Goal: Task Accomplishment & Management: Complete application form

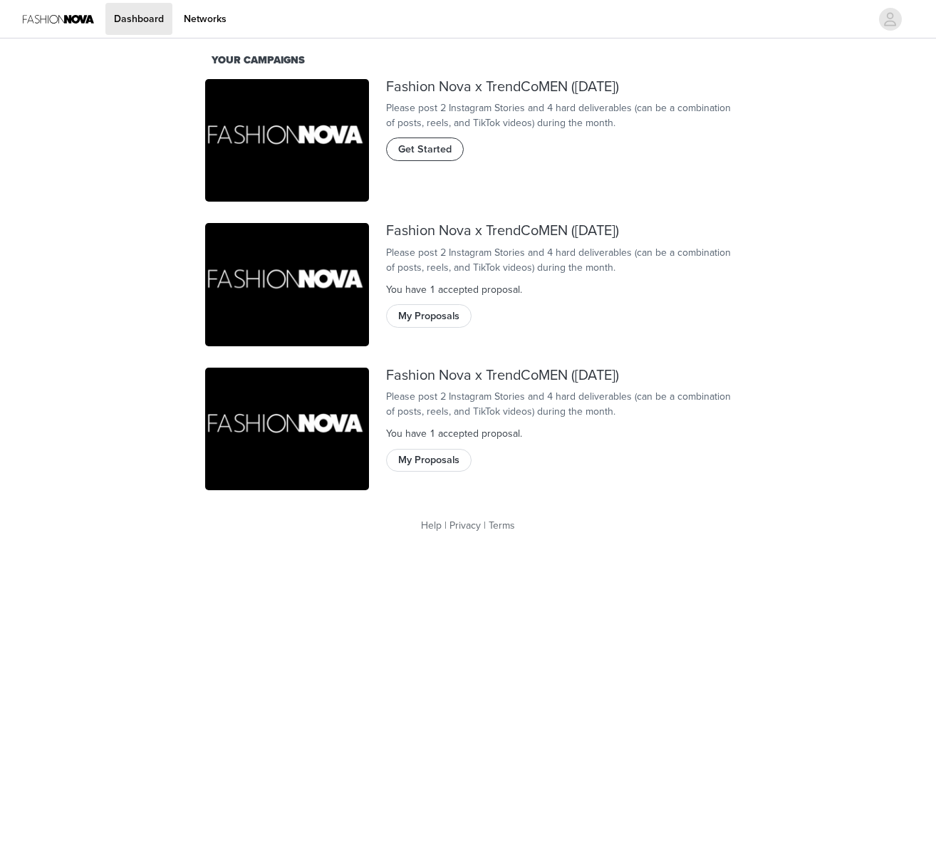
click at [436, 157] on span "Get Started" at bounding box center [424, 150] width 53 height 16
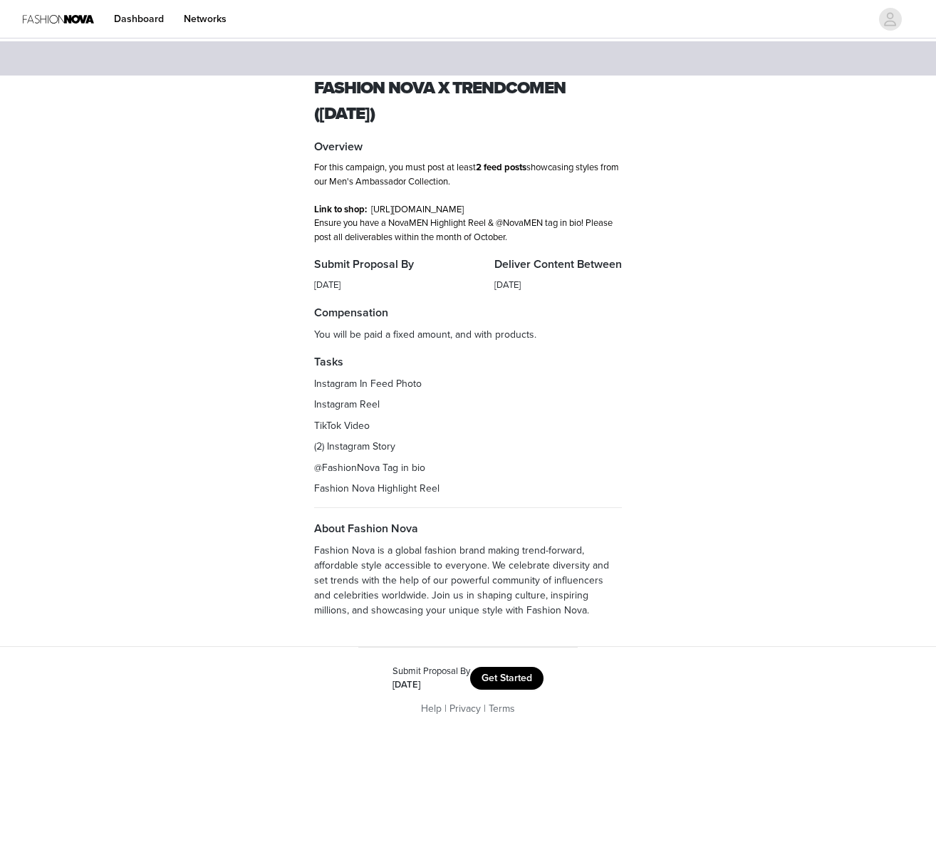
click at [502, 690] on button "Get Started" at bounding box center [506, 678] width 73 height 23
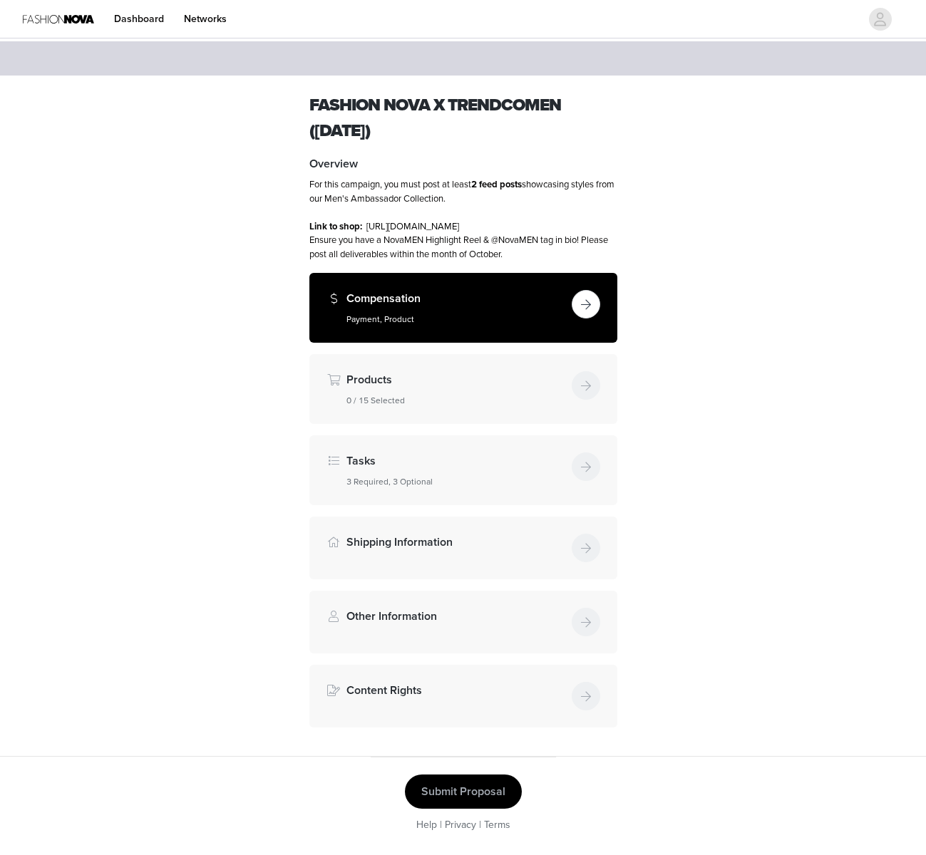
click at [588, 315] on button "button" at bounding box center [585, 304] width 29 height 29
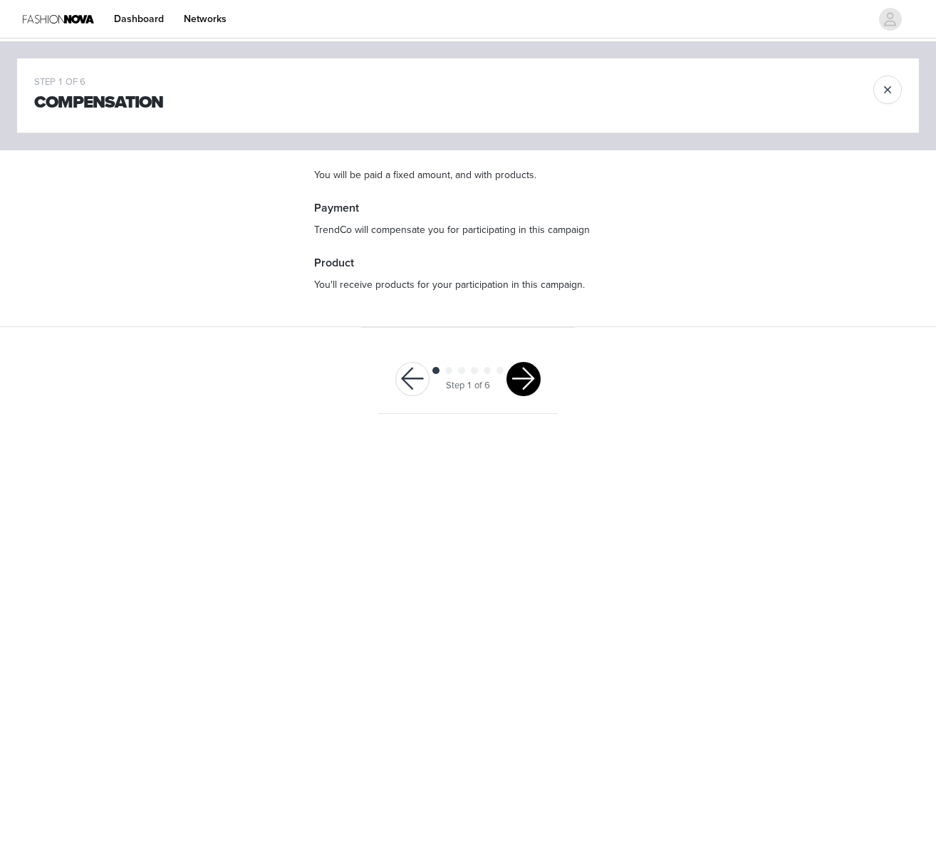
click at [519, 376] on button "button" at bounding box center [524, 379] width 34 height 34
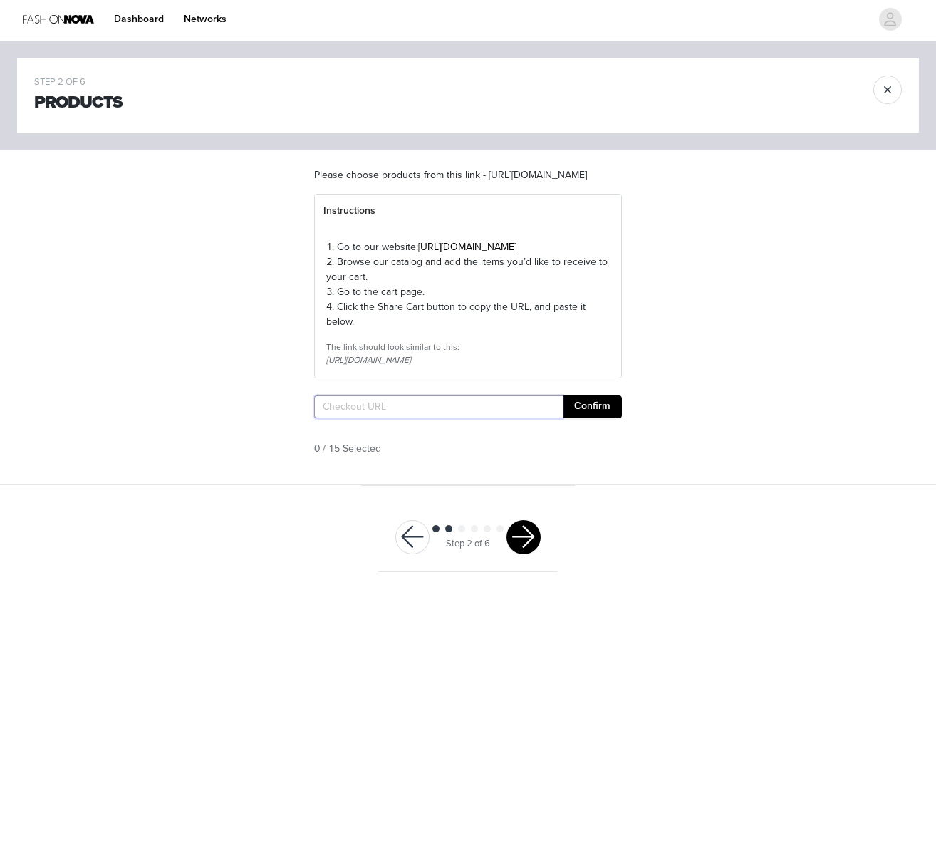
click at [409, 418] on input "text" at bounding box center [438, 406] width 249 height 23
paste input "[URL][DOMAIN_NAME]"
type input "[URL][DOMAIN_NAME]"
click at [611, 418] on button "Confirm" at bounding box center [592, 406] width 59 height 23
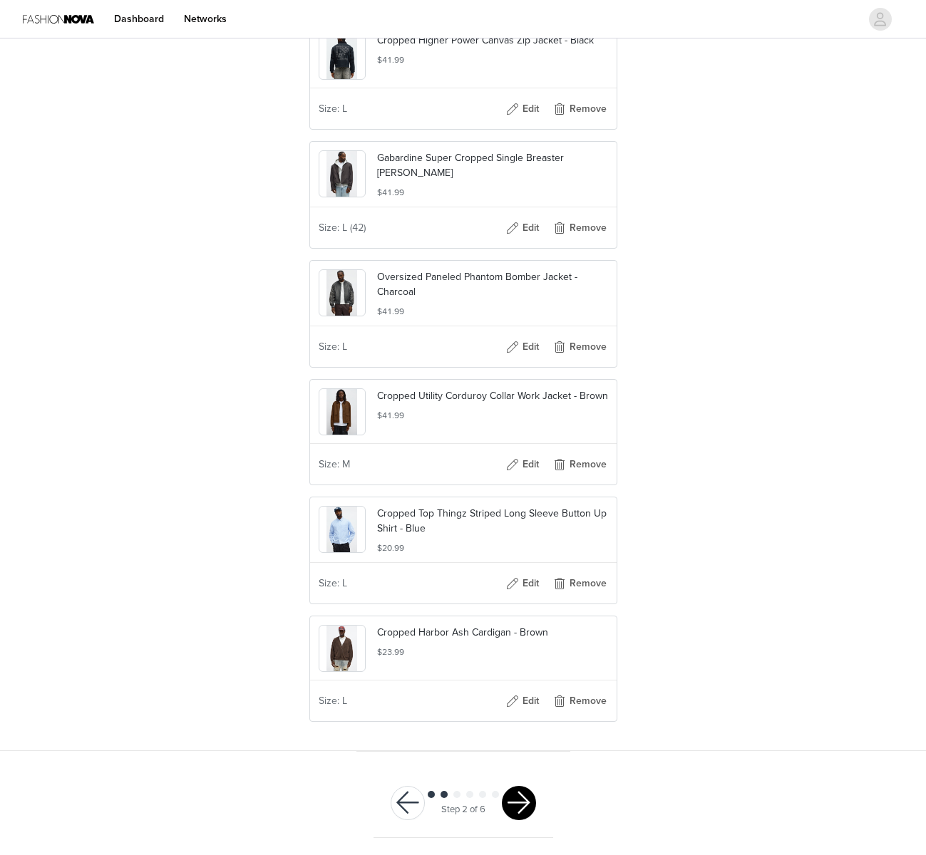
scroll to position [0, 0]
click at [522, 807] on button "button" at bounding box center [519, 803] width 34 height 34
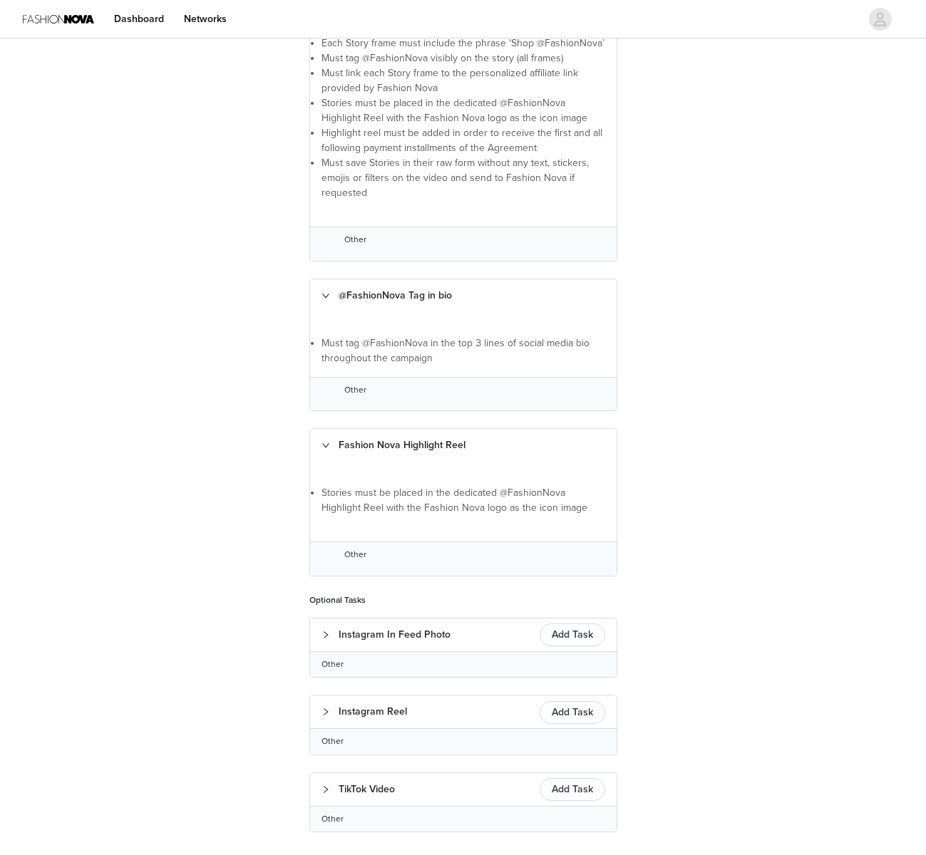
scroll to position [566, 0]
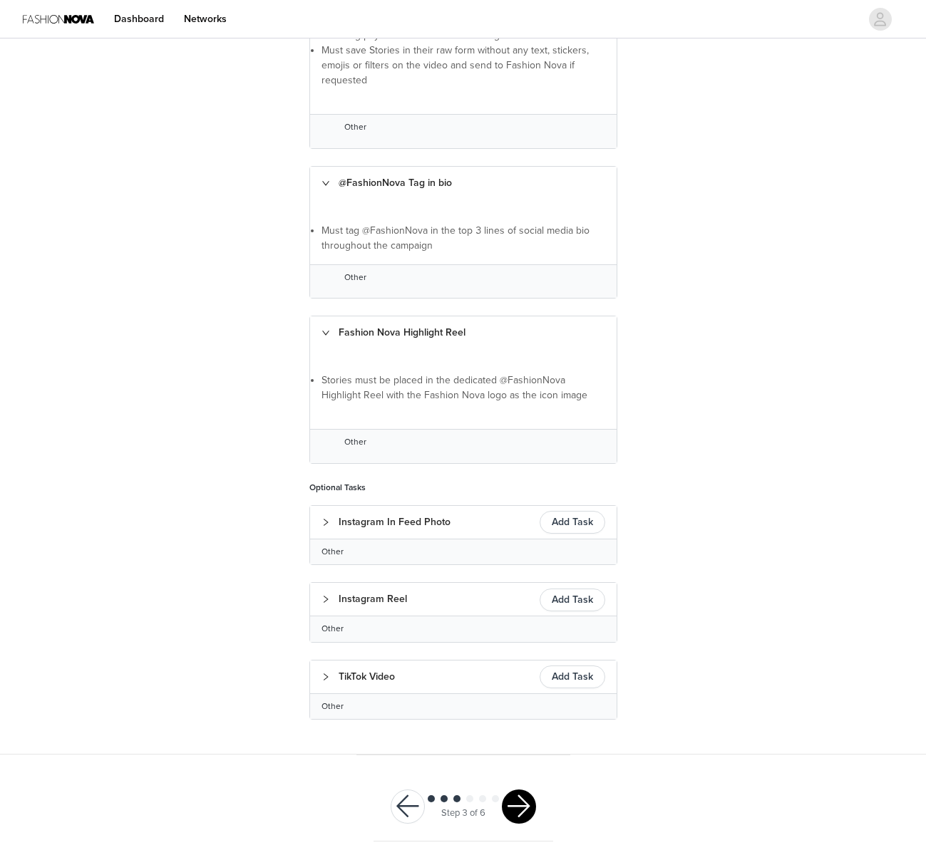
click at [522, 807] on button "button" at bounding box center [519, 806] width 34 height 34
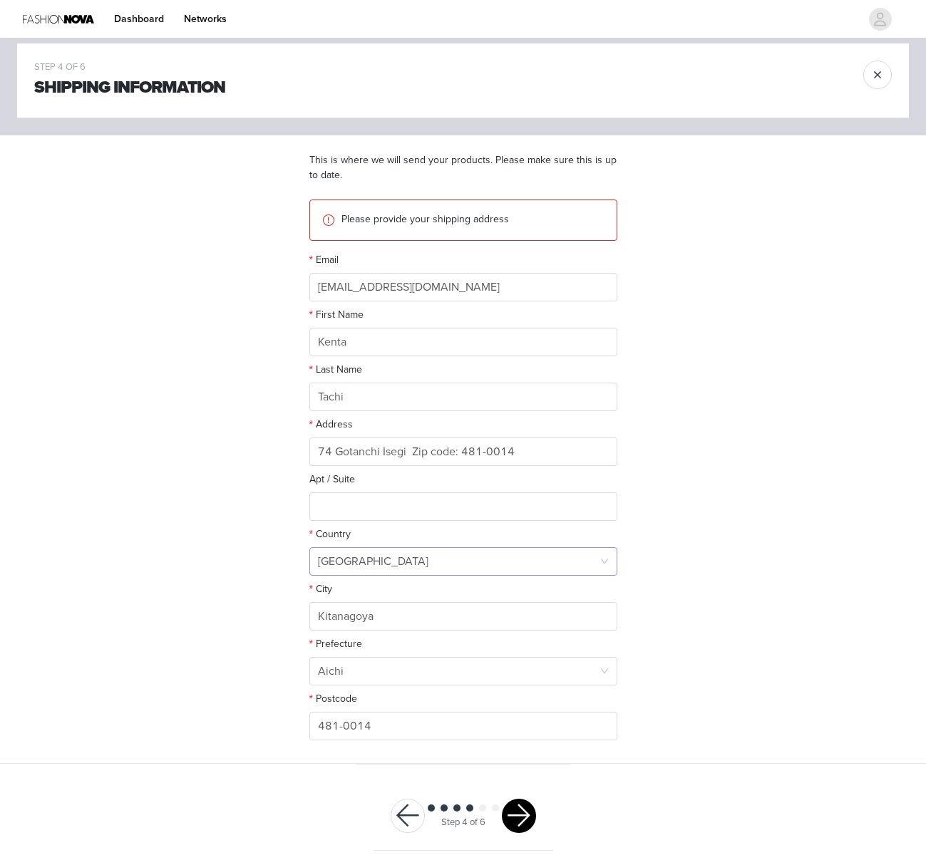
scroll to position [27, 0]
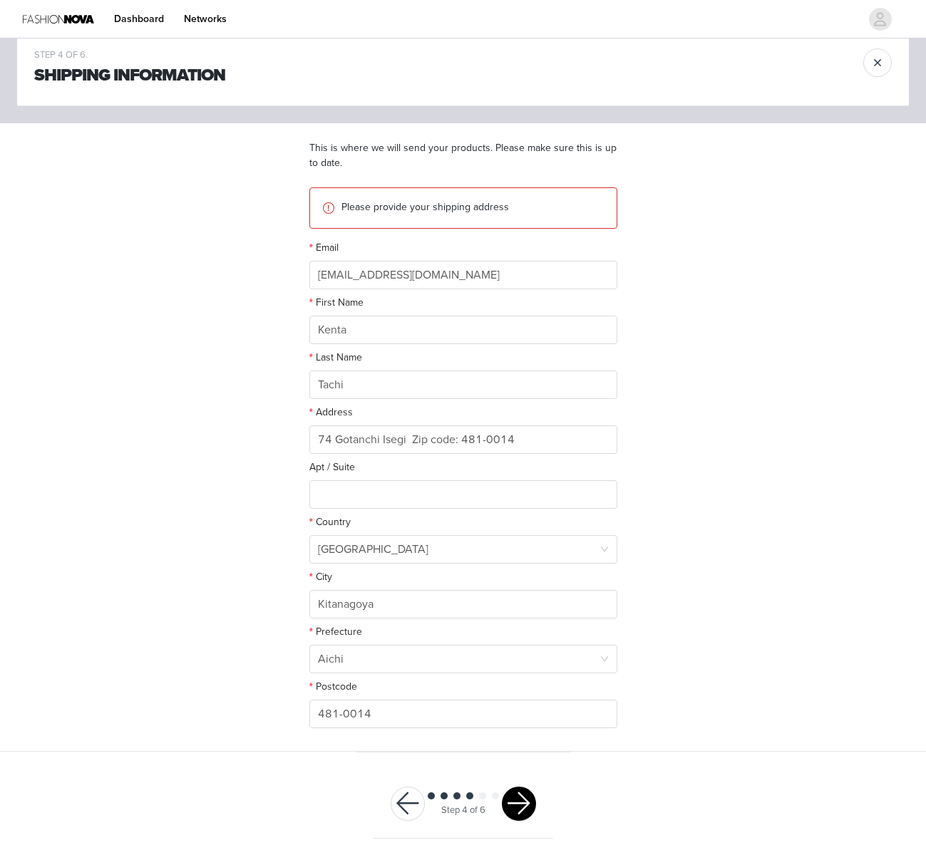
click at [519, 809] on button "button" at bounding box center [519, 804] width 34 height 34
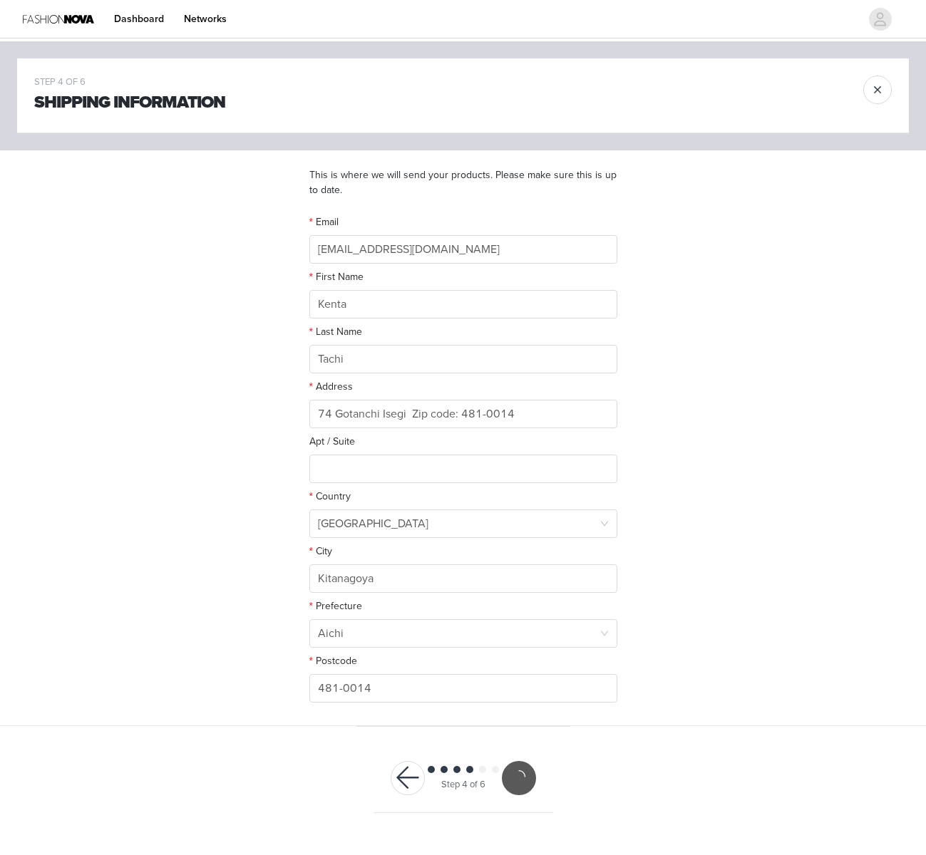
scroll to position [0, 0]
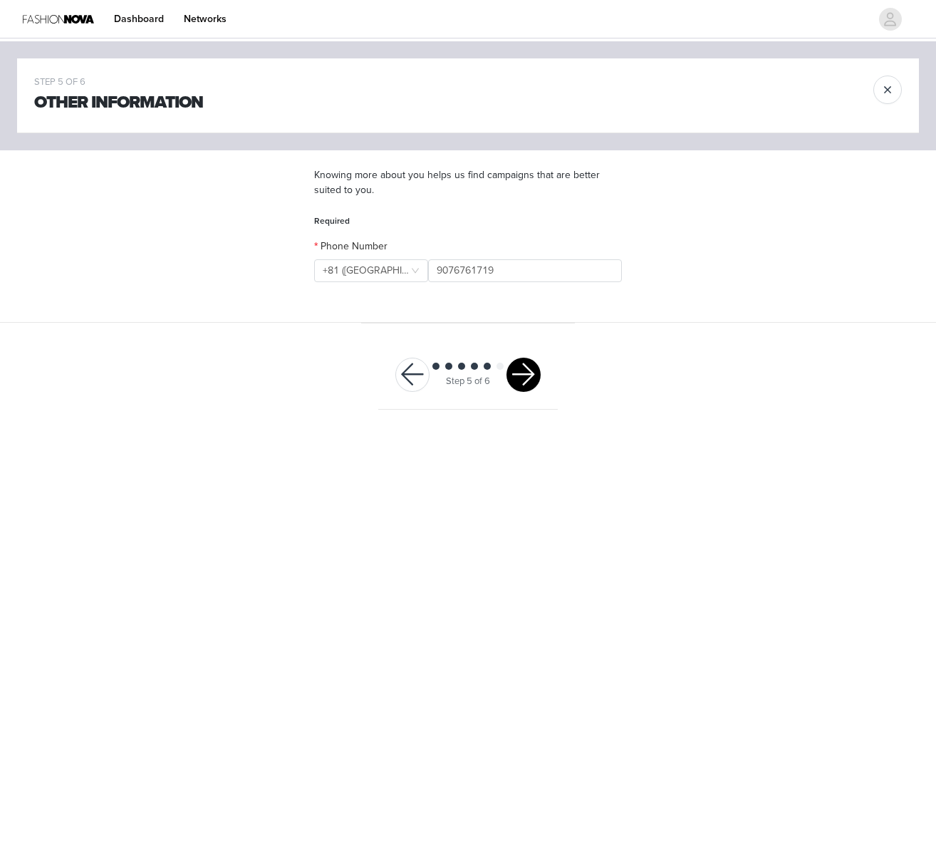
click at [531, 371] on button "button" at bounding box center [524, 375] width 34 height 34
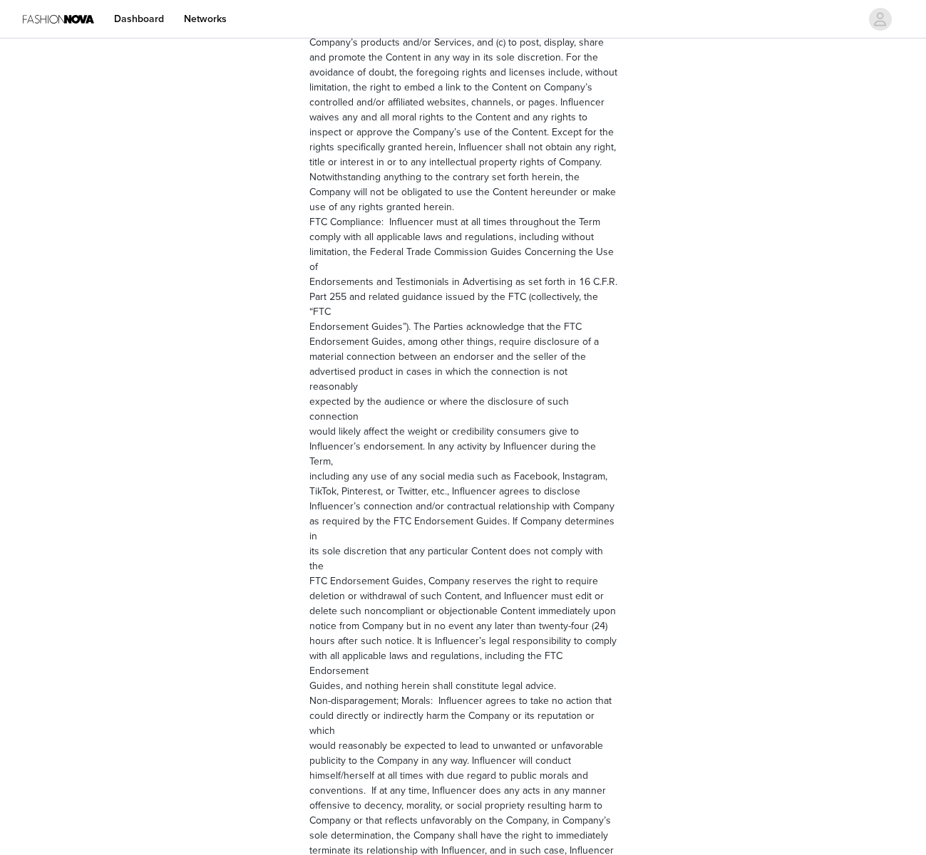
scroll to position [1668, 0]
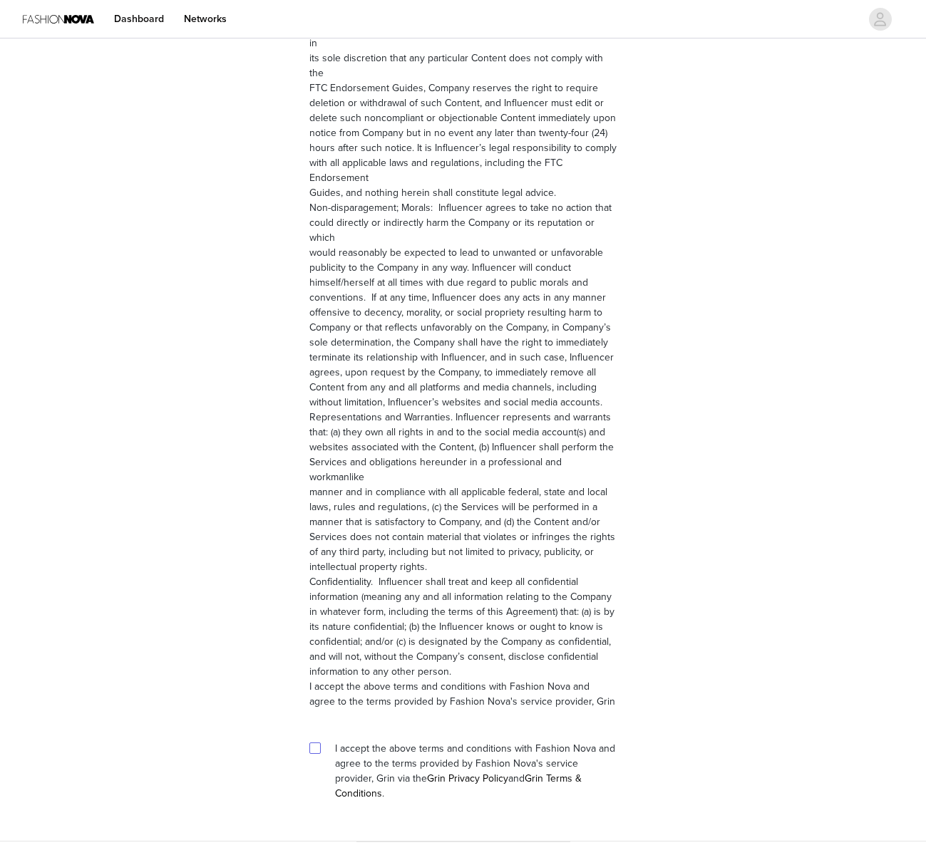
click at [316, 742] on input "checkbox" at bounding box center [314, 747] width 10 height 10
checkbox input "true"
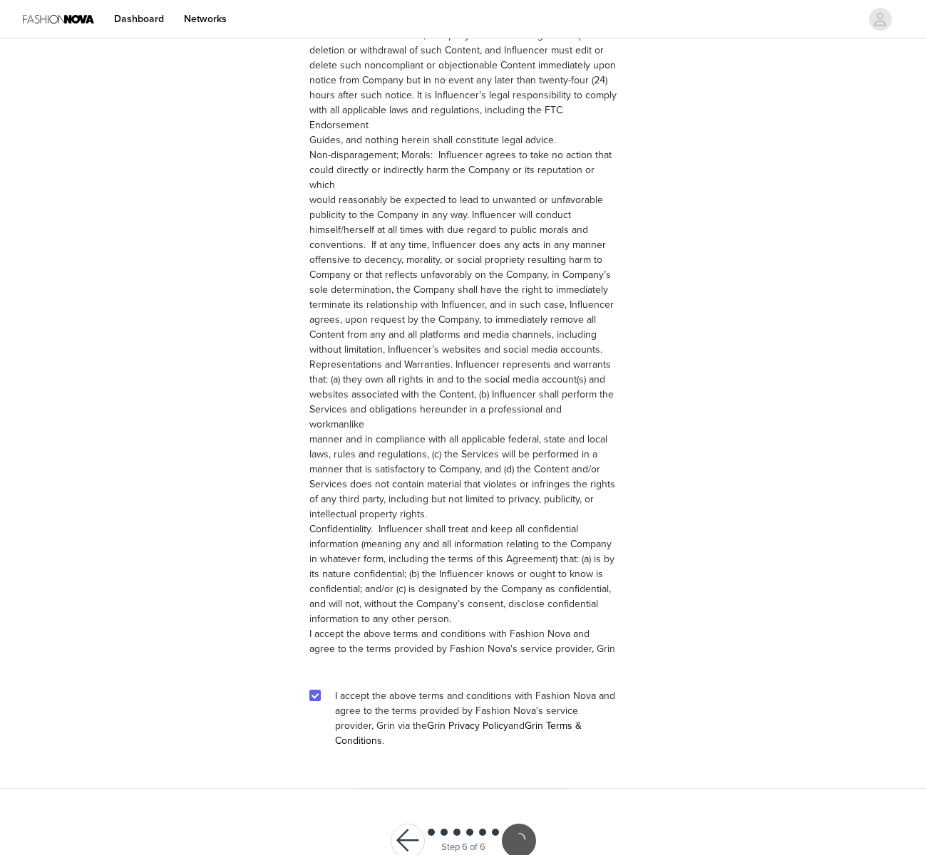
scroll to position [1615, 0]
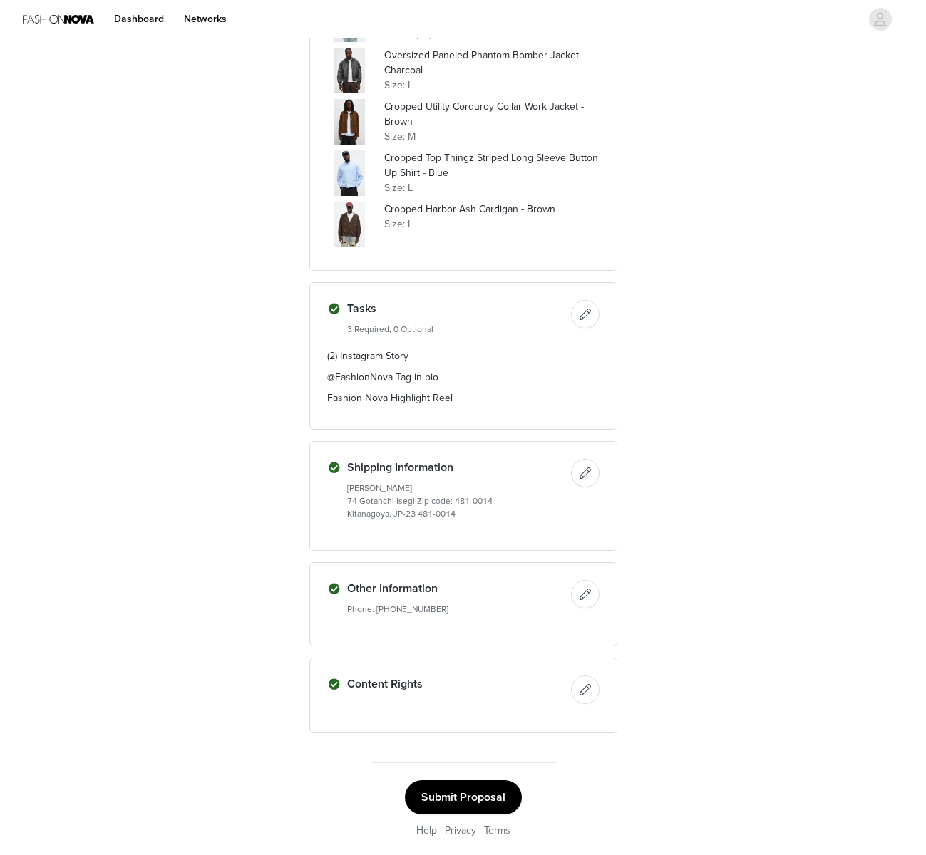
scroll to position [963, 0]
click at [460, 794] on button "Submit Proposal" at bounding box center [463, 797] width 117 height 34
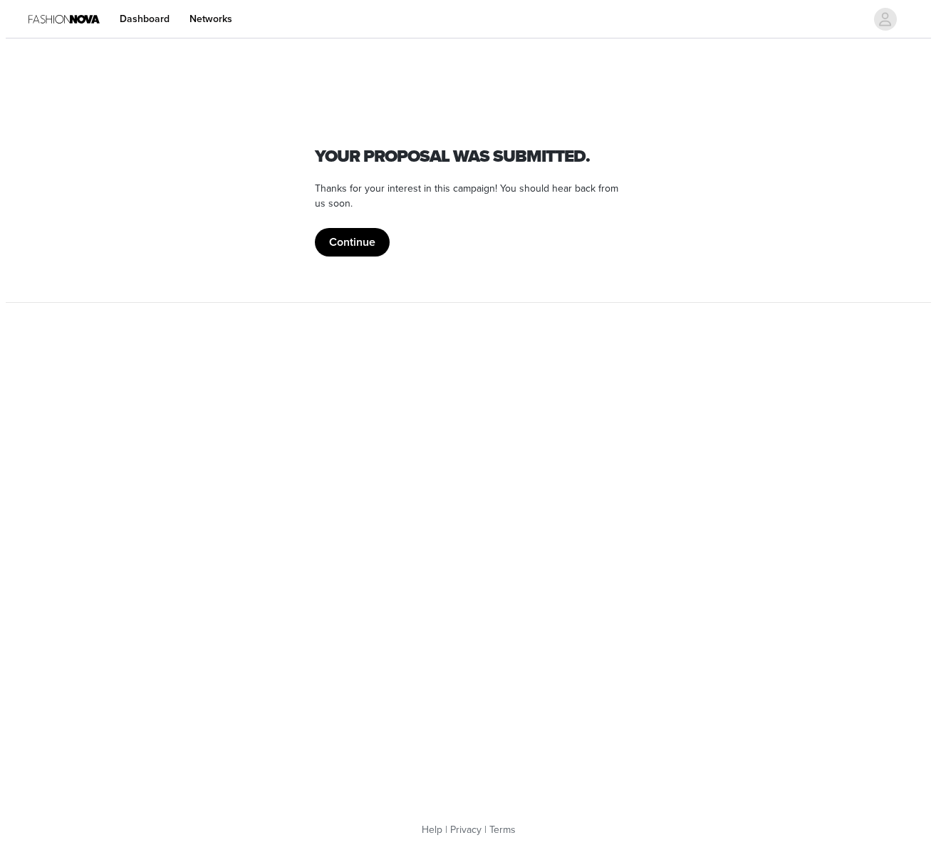
scroll to position [0, 0]
click at [366, 241] on button "Continue" at bounding box center [351, 242] width 75 height 29
